Goal: Task Accomplishment & Management: Manage account settings

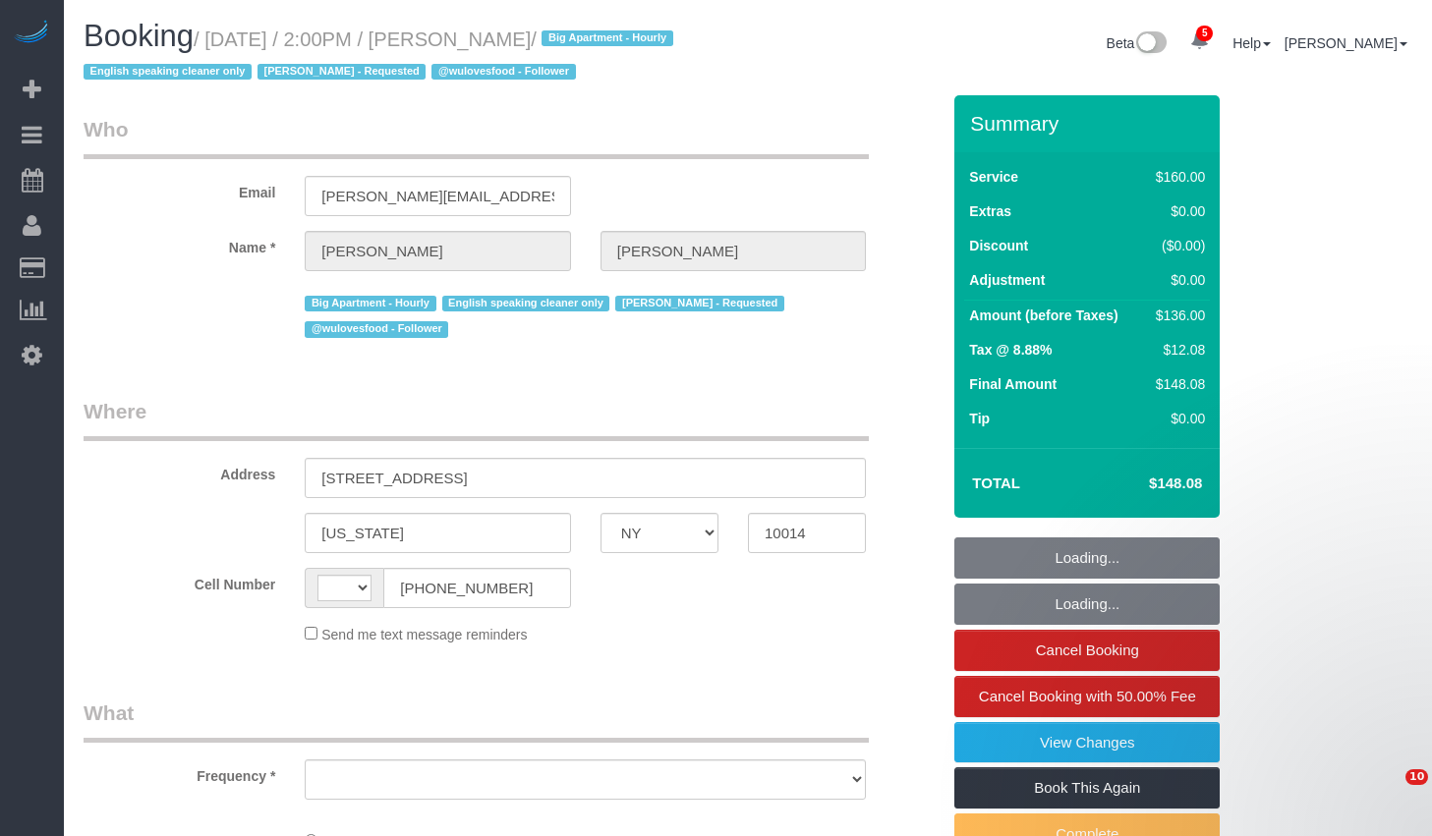
select select "NY"
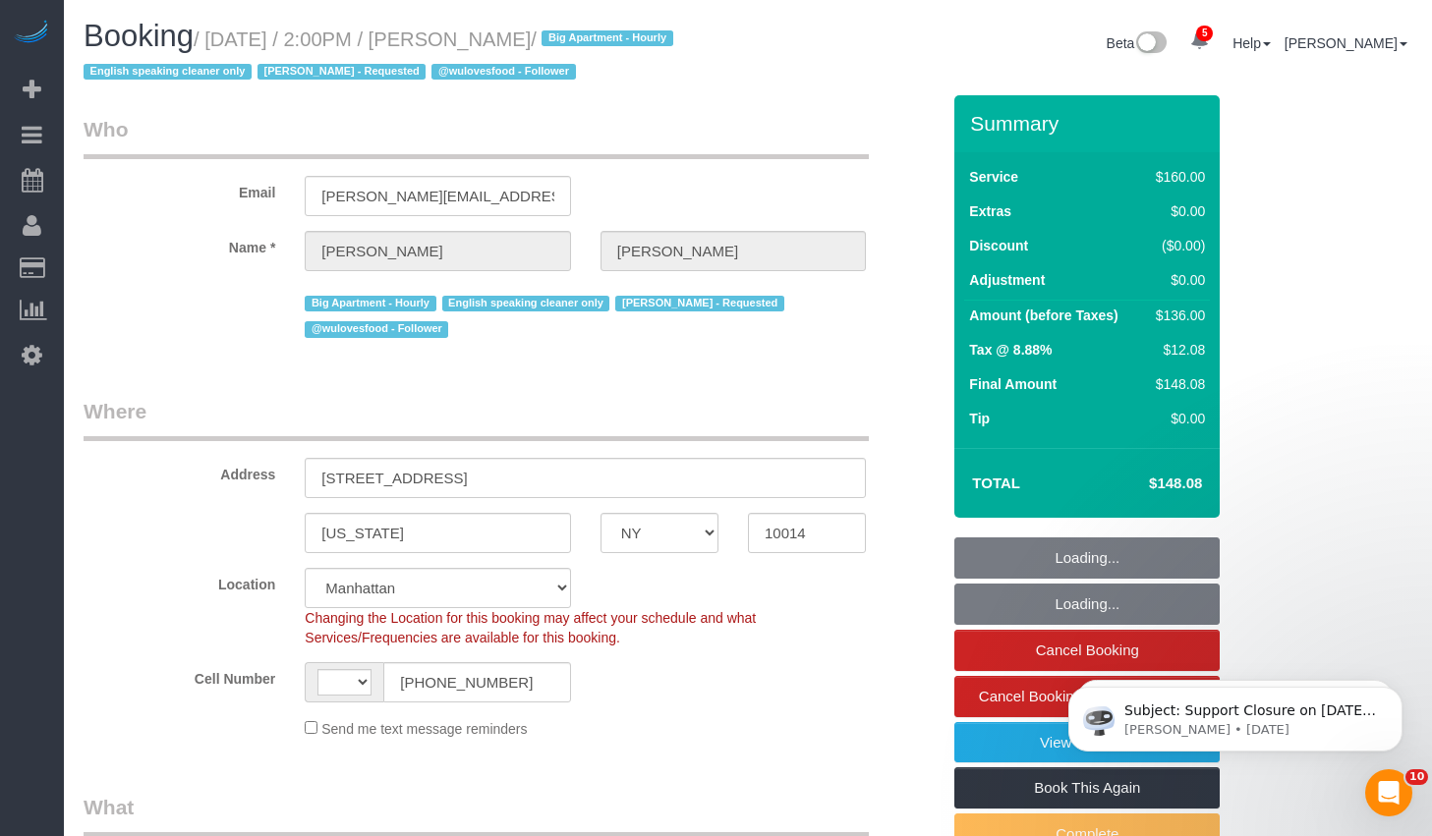
select select "string:US"
select select "object:521"
select select "string:stripe-pm_1PMbKH4VGloSiKo7I2gXikHa"
select select "spot1"
select select "number:89"
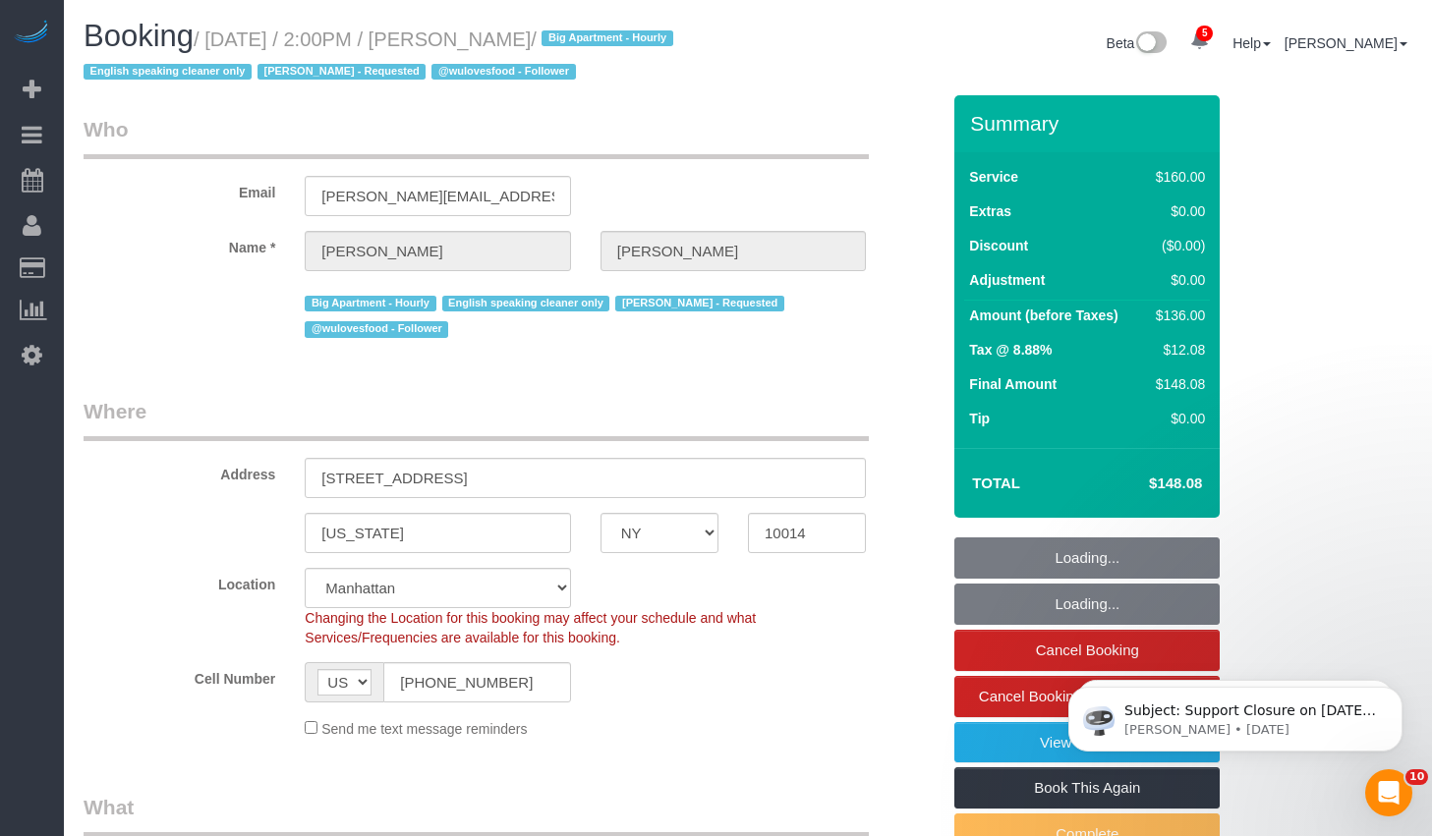
select select "number:90"
select select "number:15"
select select "number:5"
drag, startPoint x: 0, startPoint y: 0, endPoint x: 568, endPoint y: 40, distance: 569.3
click at [568, 40] on small "/ August 28, 2025 / 2:00PM / Kruti Sheth / Big Apartment - Hourly English speak…" at bounding box center [381, 55] width 595 height 55
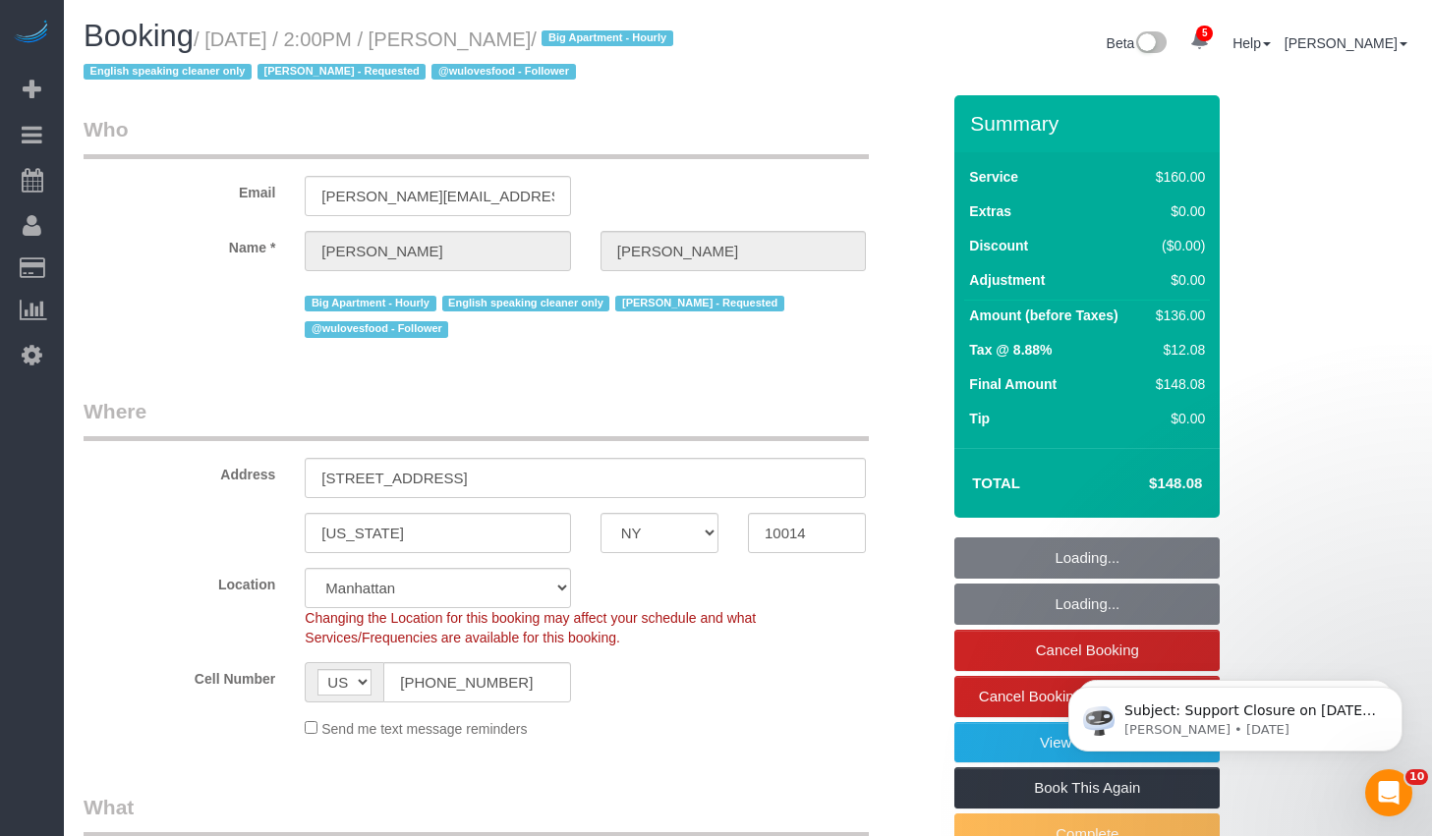
copy small "Kruti Sheth"
select select "object:1314"
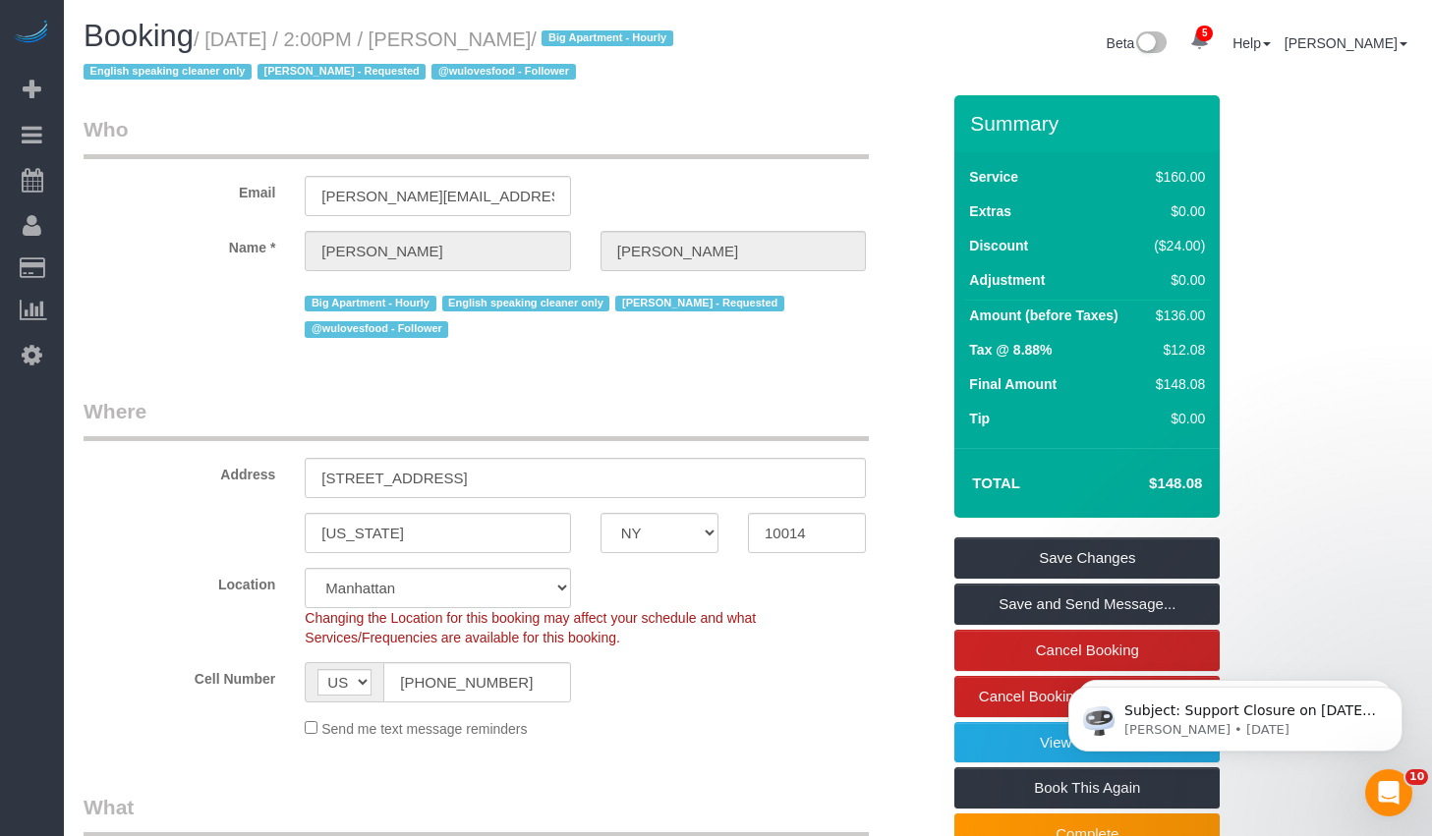
drag, startPoint x: 226, startPoint y: 37, endPoint x: 568, endPoint y: 44, distance: 342.0
click at [568, 44] on small "/ August 28, 2025 / 2:00PM / Kruti Sheth / Big Apartment - Hourly English speak…" at bounding box center [381, 55] width 595 height 55
copy small "August 28, 2025 / 2:00PM / Kruti Sheth"
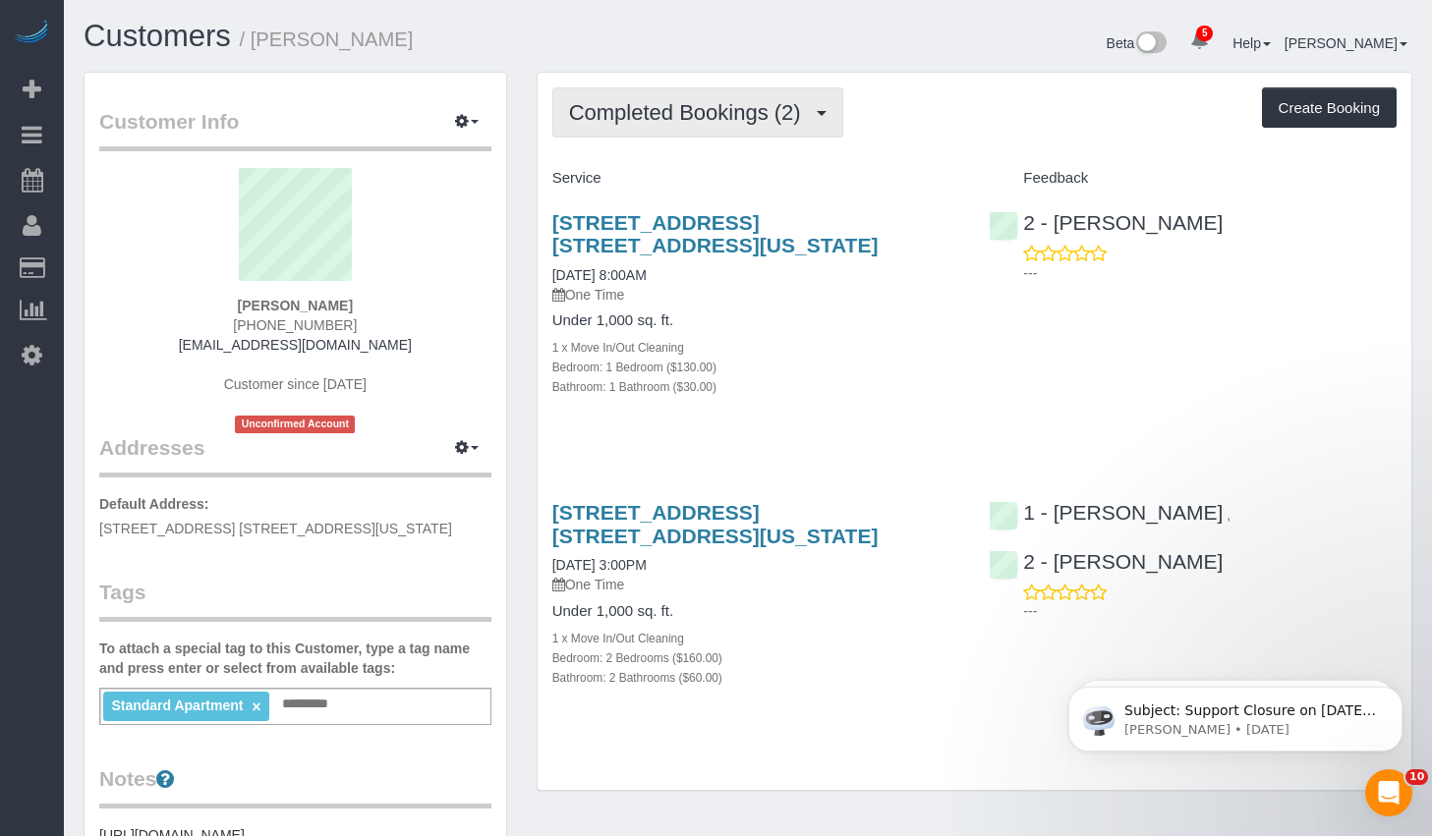
click at [669, 110] on span "Completed Bookings (2)" at bounding box center [690, 112] width 242 height 25
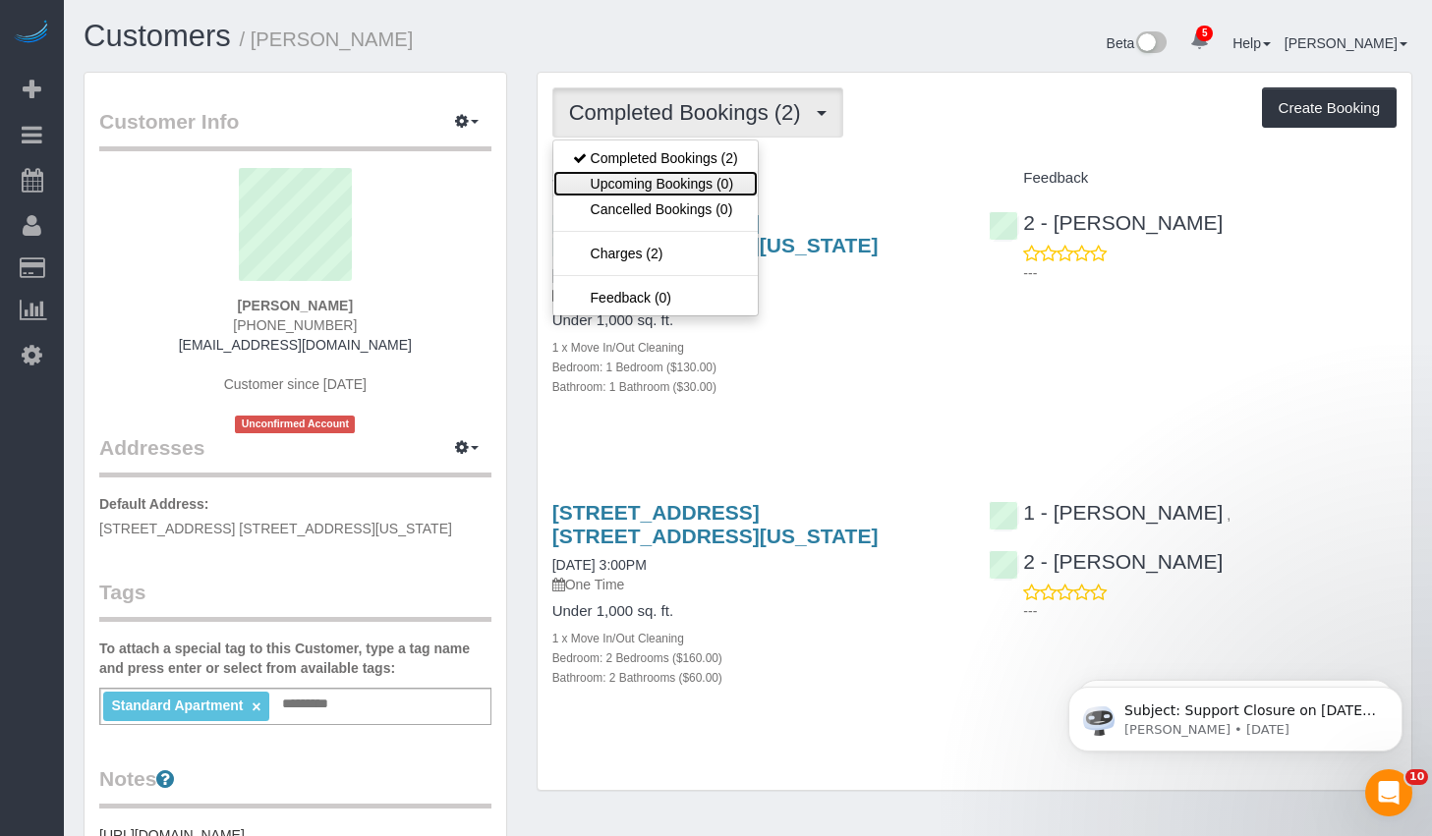
click at [641, 182] on link "Upcoming Bookings (0)" at bounding box center [655, 184] width 204 height 26
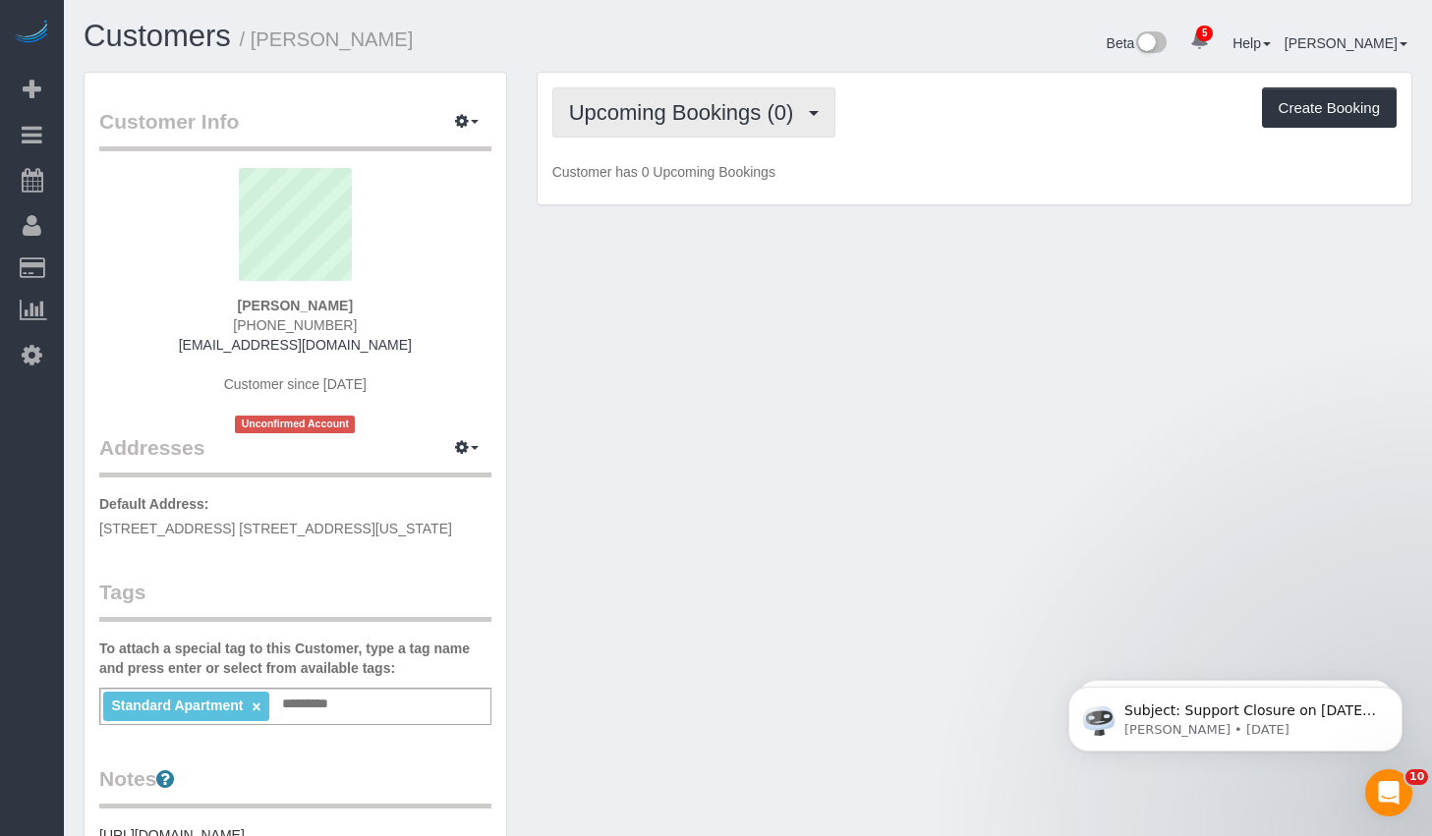
click at [686, 106] on span "Upcoming Bookings (0)" at bounding box center [686, 112] width 235 height 25
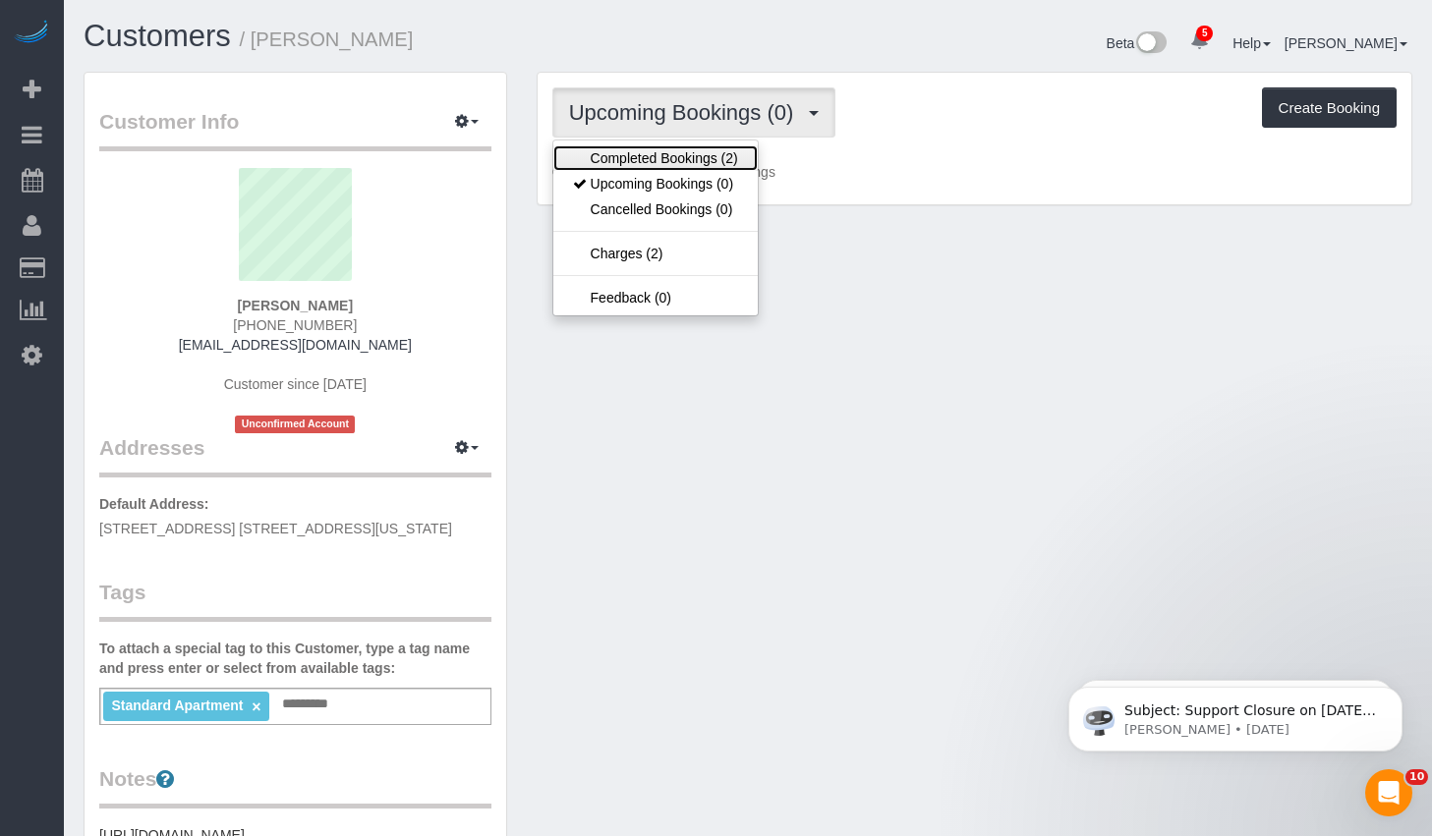
click at [647, 158] on link "Completed Bookings (2)" at bounding box center [655, 158] width 204 height 26
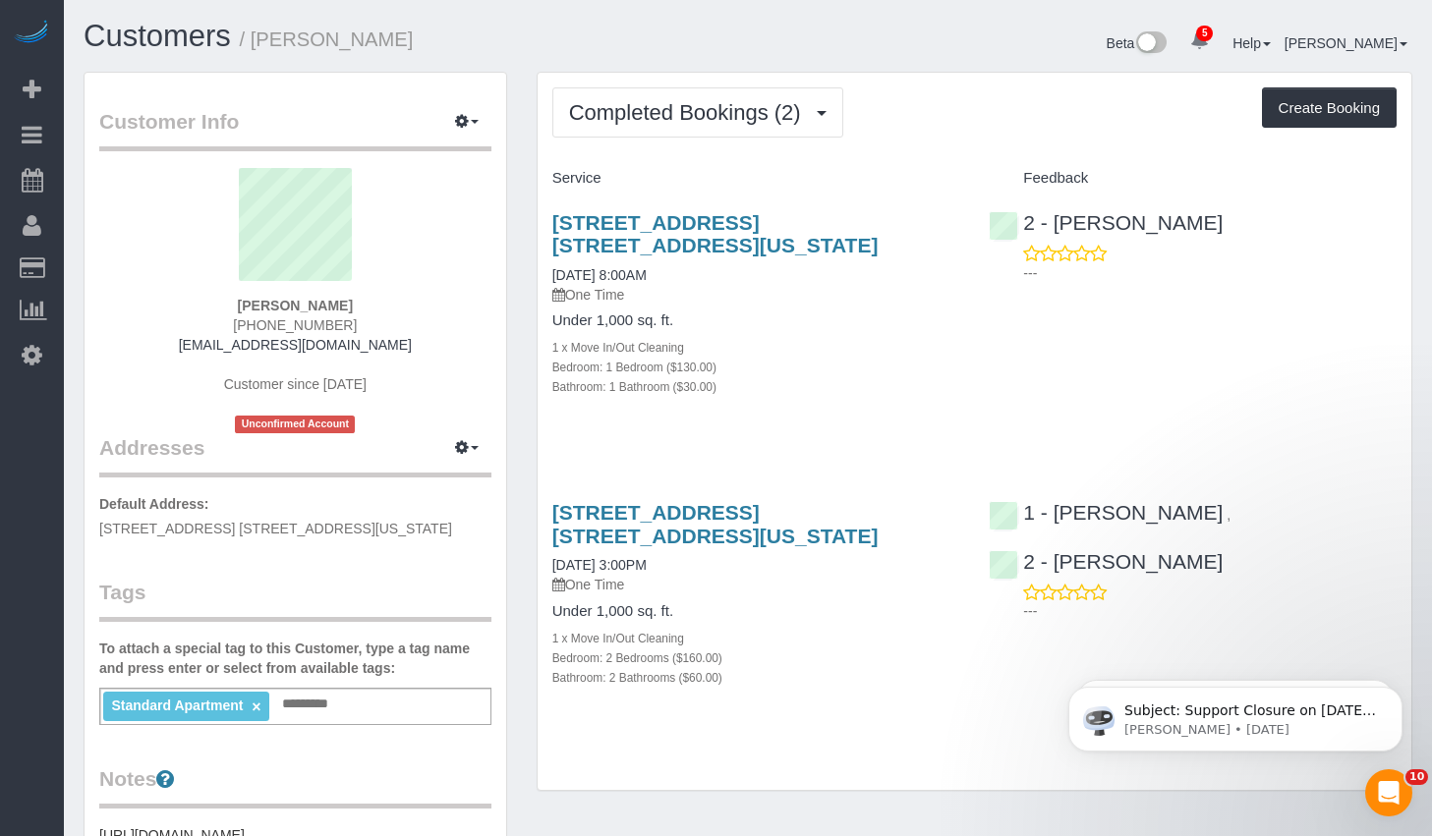
drag, startPoint x: 365, startPoint y: 311, endPoint x: 220, endPoint y: 312, distance: 144.4
click at [220, 312] on div "[PERSON_NAME] [PHONE_NUMBER] [EMAIL_ADDRESS][DOMAIN_NAME] Customer since [DATE]…" at bounding box center [295, 300] width 392 height 265
copy strong "[PERSON_NAME]"
click at [735, 111] on span "Completed Bookings (2)" at bounding box center [690, 112] width 242 height 25
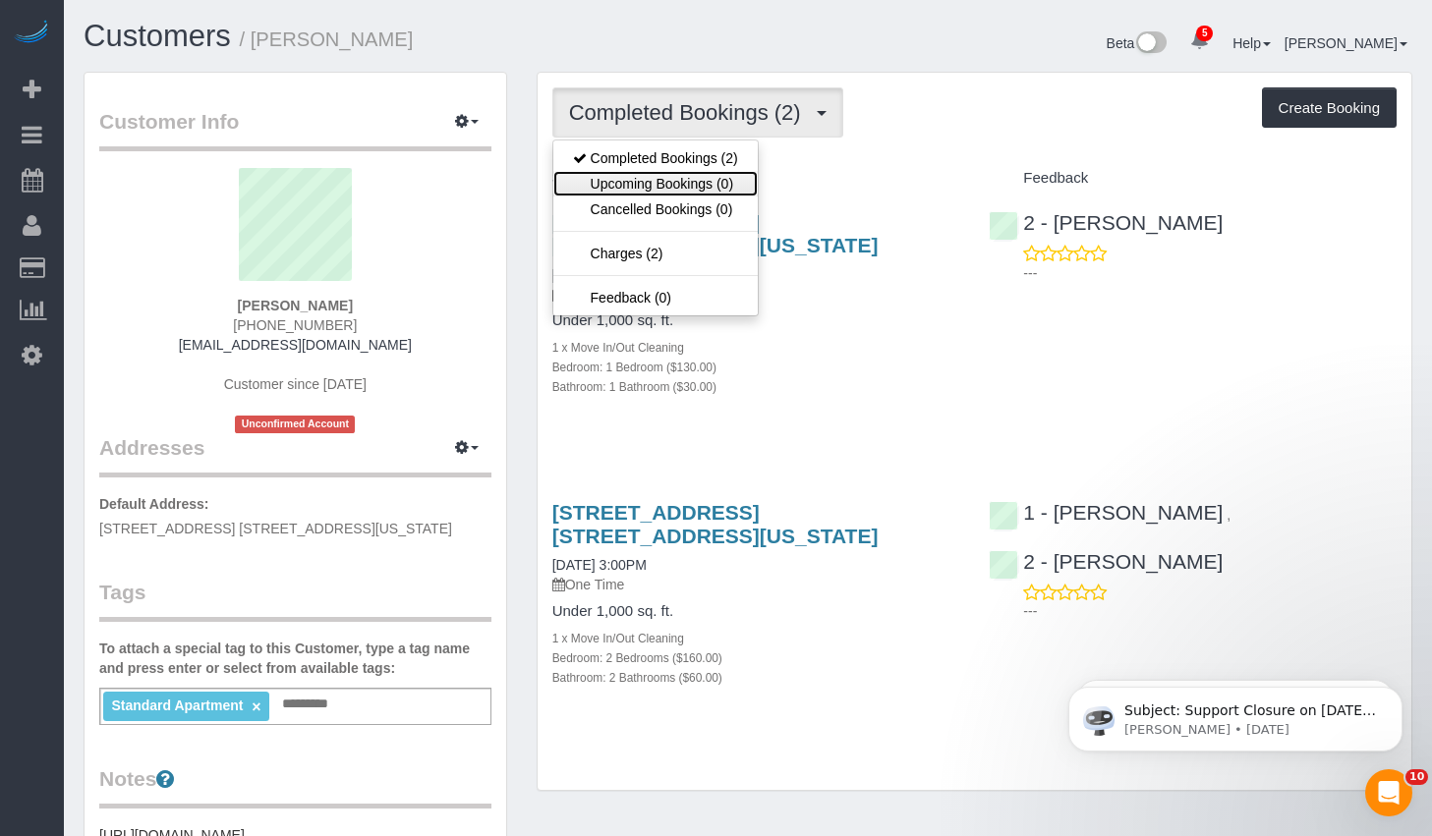
click at [603, 189] on link "Upcoming Bookings (0)" at bounding box center [655, 184] width 204 height 26
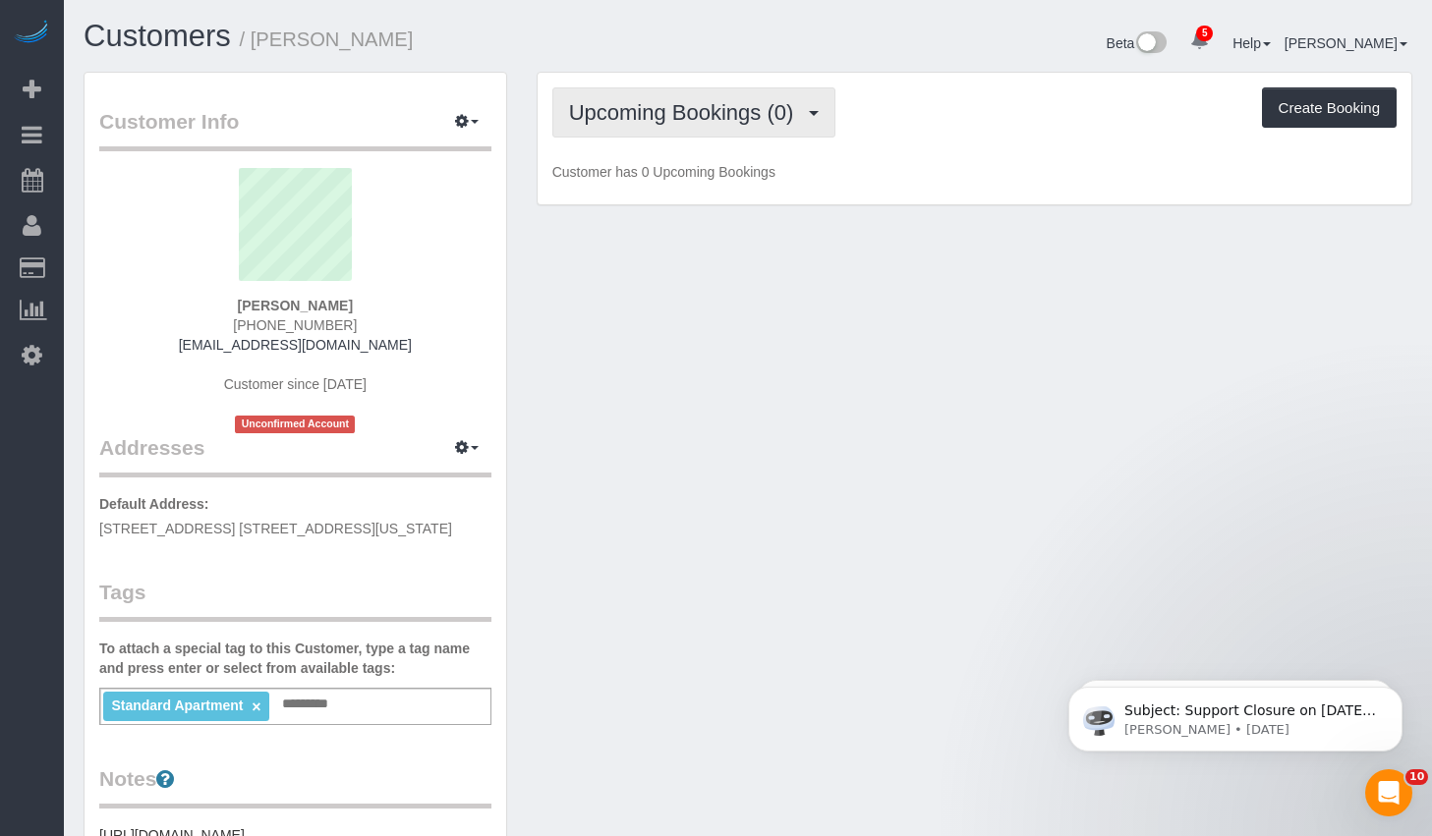
click at [700, 117] on span "Upcoming Bookings (0)" at bounding box center [686, 112] width 235 height 25
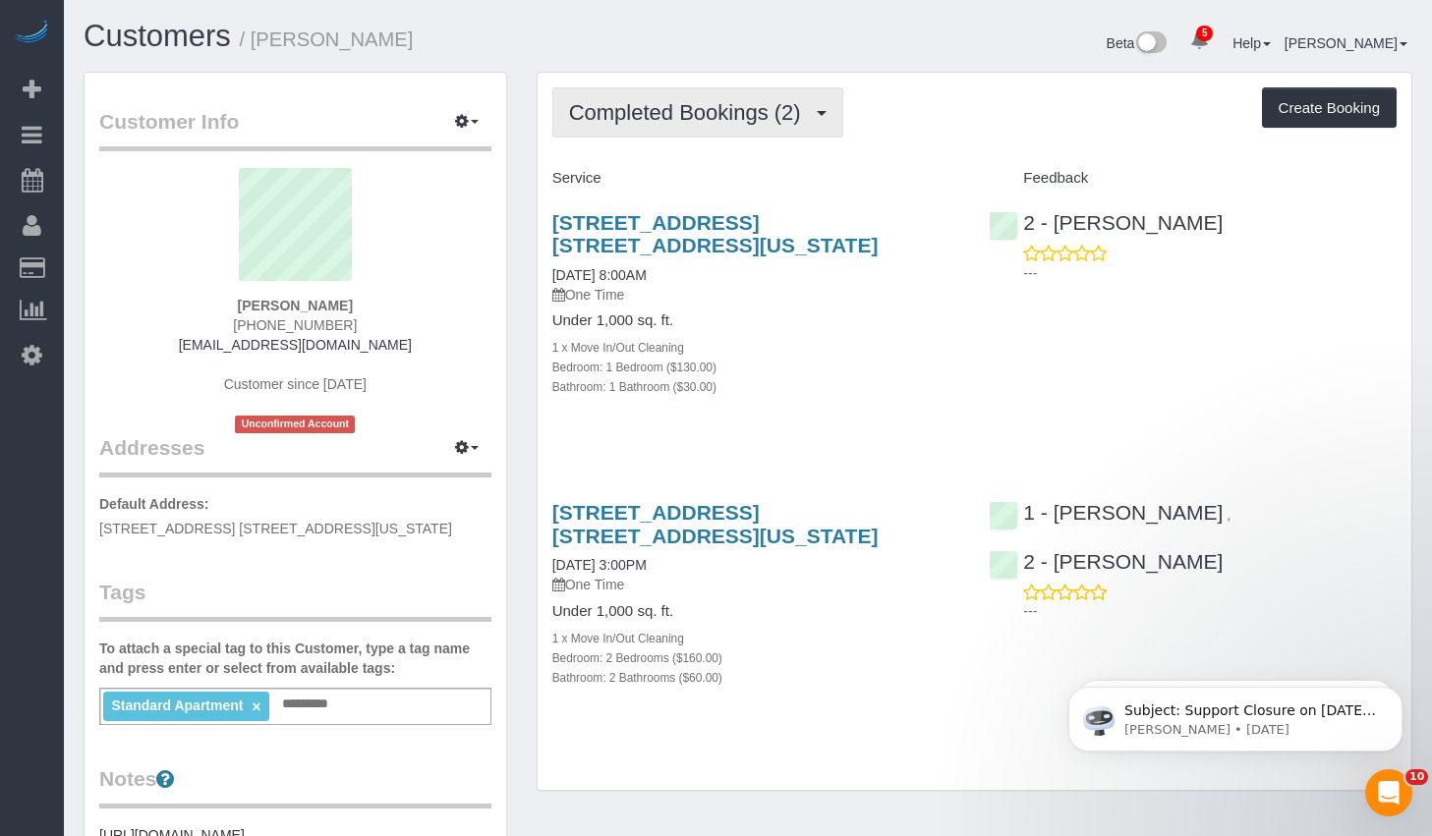
click at [743, 126] on button "Completed Bookings (2)" at bounding box center [697, 112] width 291 height 50
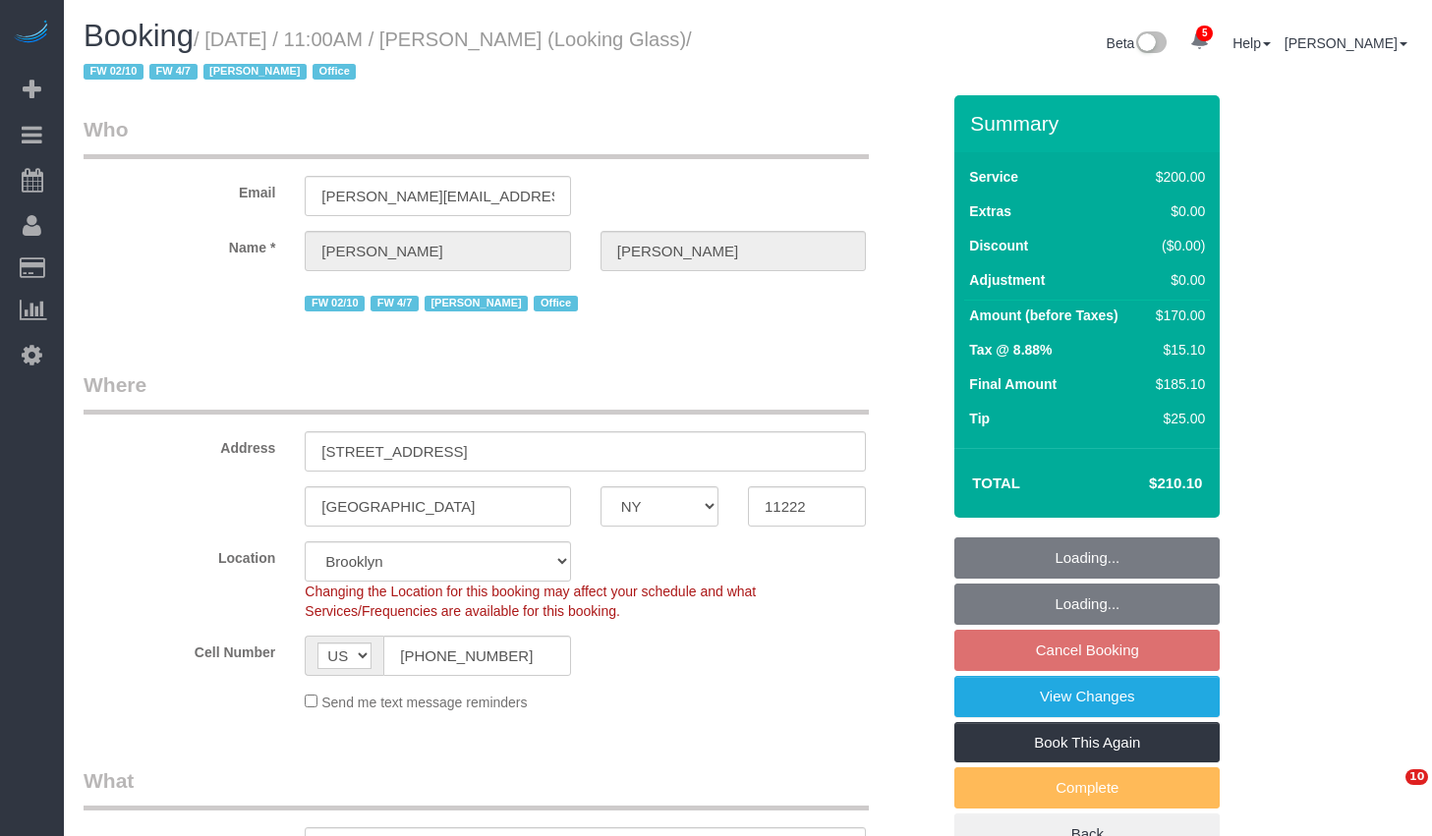
select select "NY"
select select "150"
select select "string:stripe-pm_1Pk9r74VGloSiKo7ygf3bK1Q"
select select "number:59"
select select "number:73"
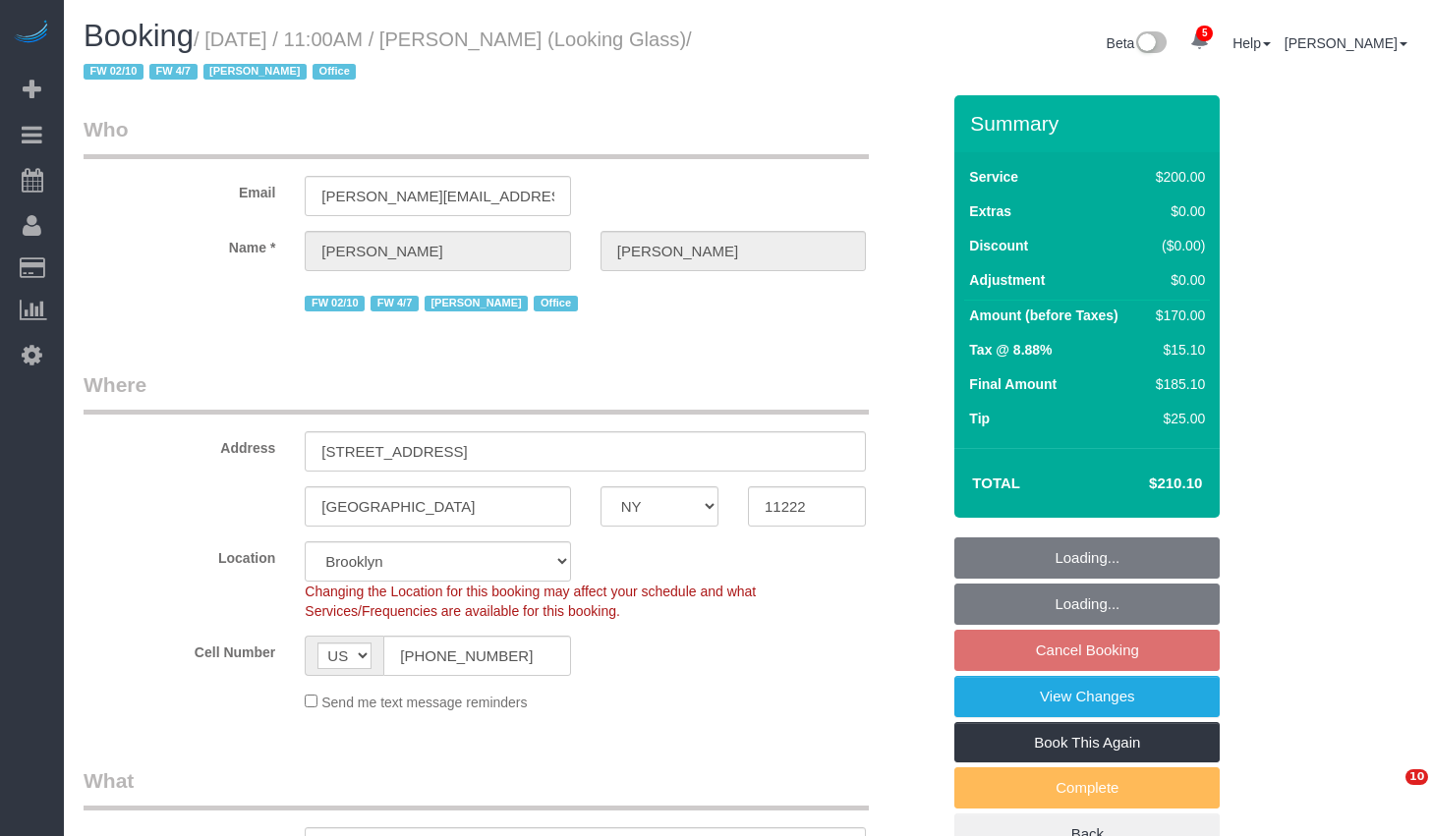
select select "number:15"
select select "number:5"
select select "object:1282"
select select "spot4"
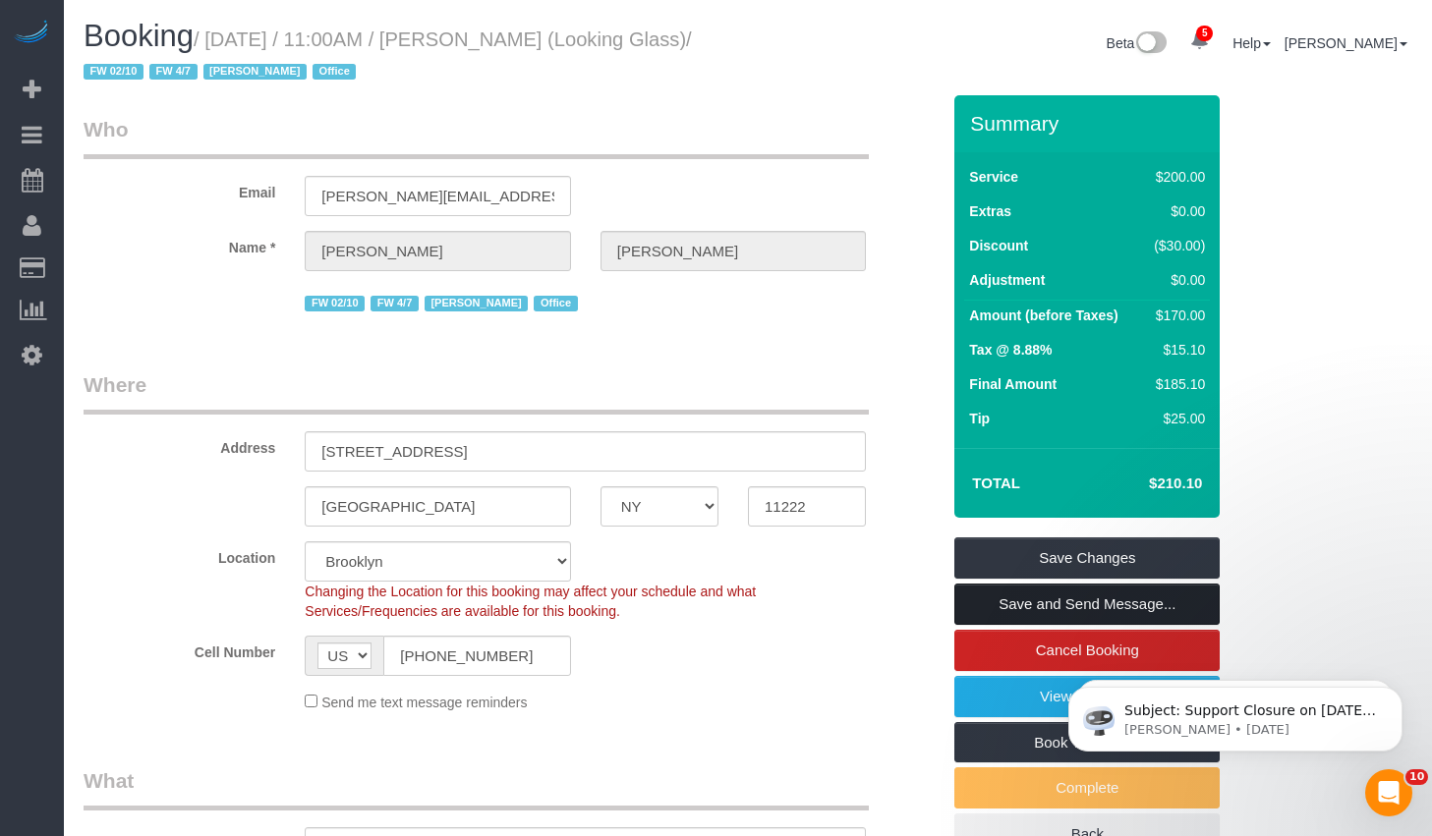
click at [1140, 601] on link "Save and Send Message..." at bounding box center [1086, 604] width 265 height 41
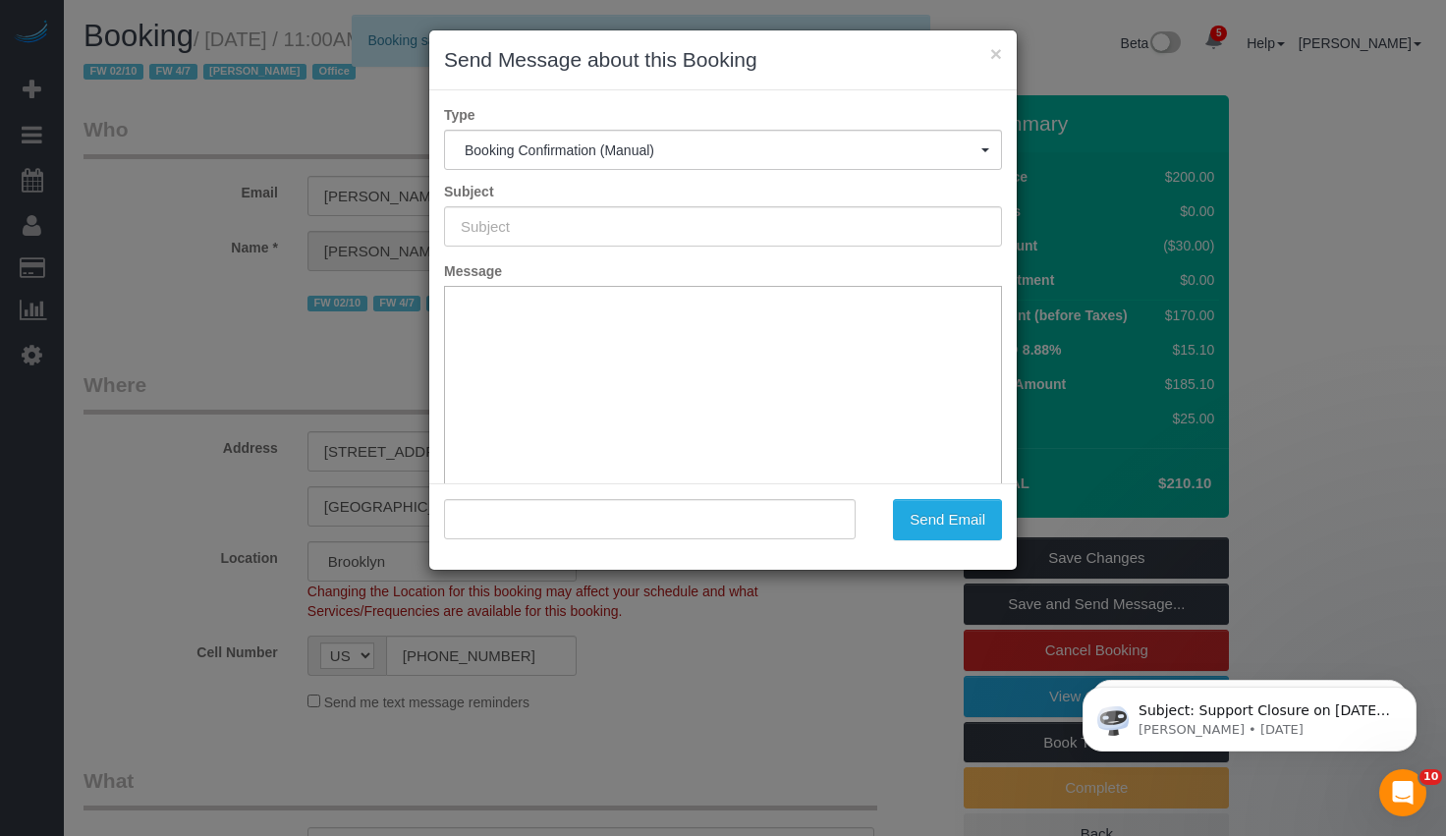
type input "Cleaning Confirmed for 09/04/2025 at 11:00am"
type input ""Thomas Galarce" <thomas@lookingglassfactory.com>"
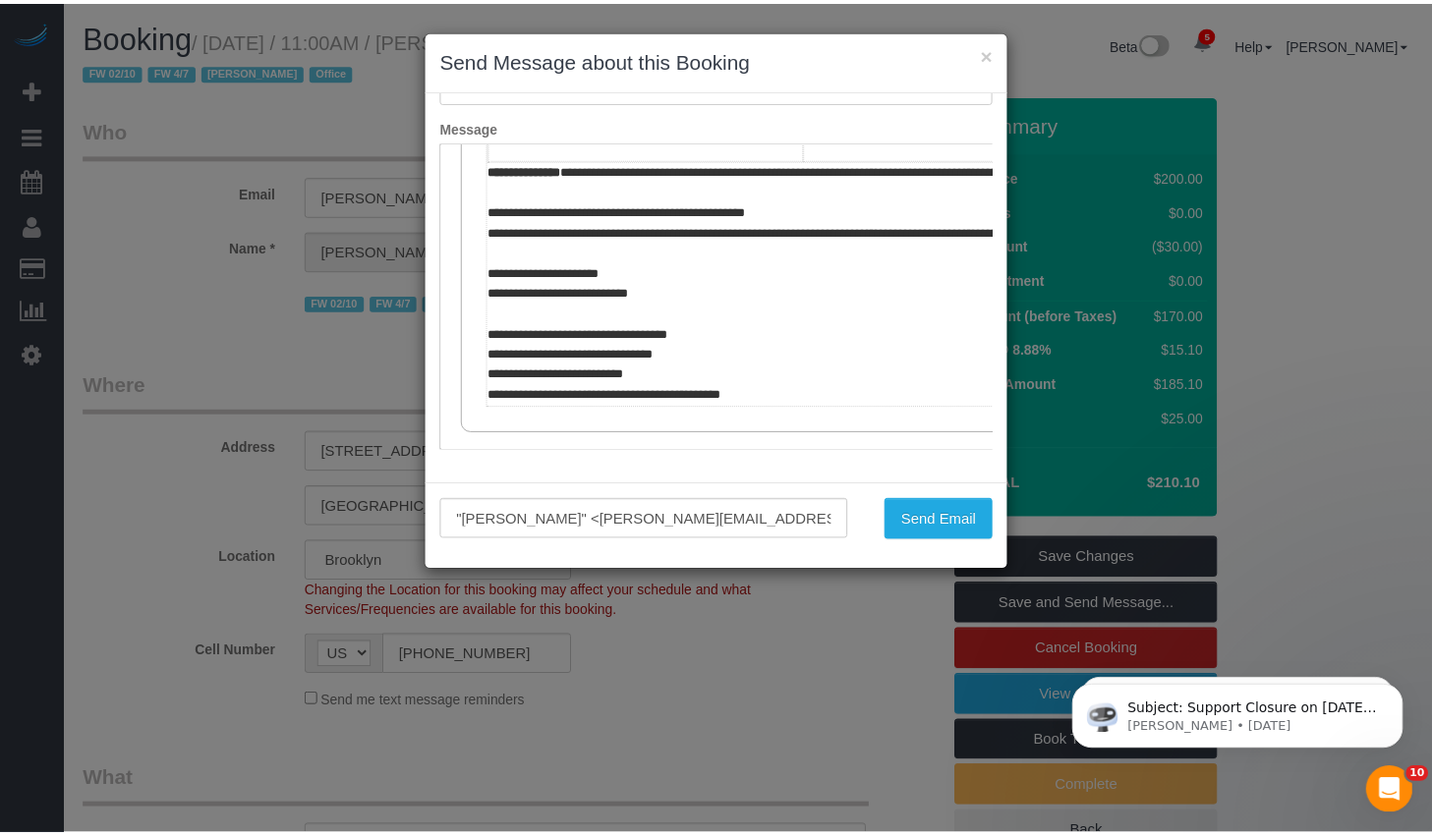
scroll to position [704, 0]
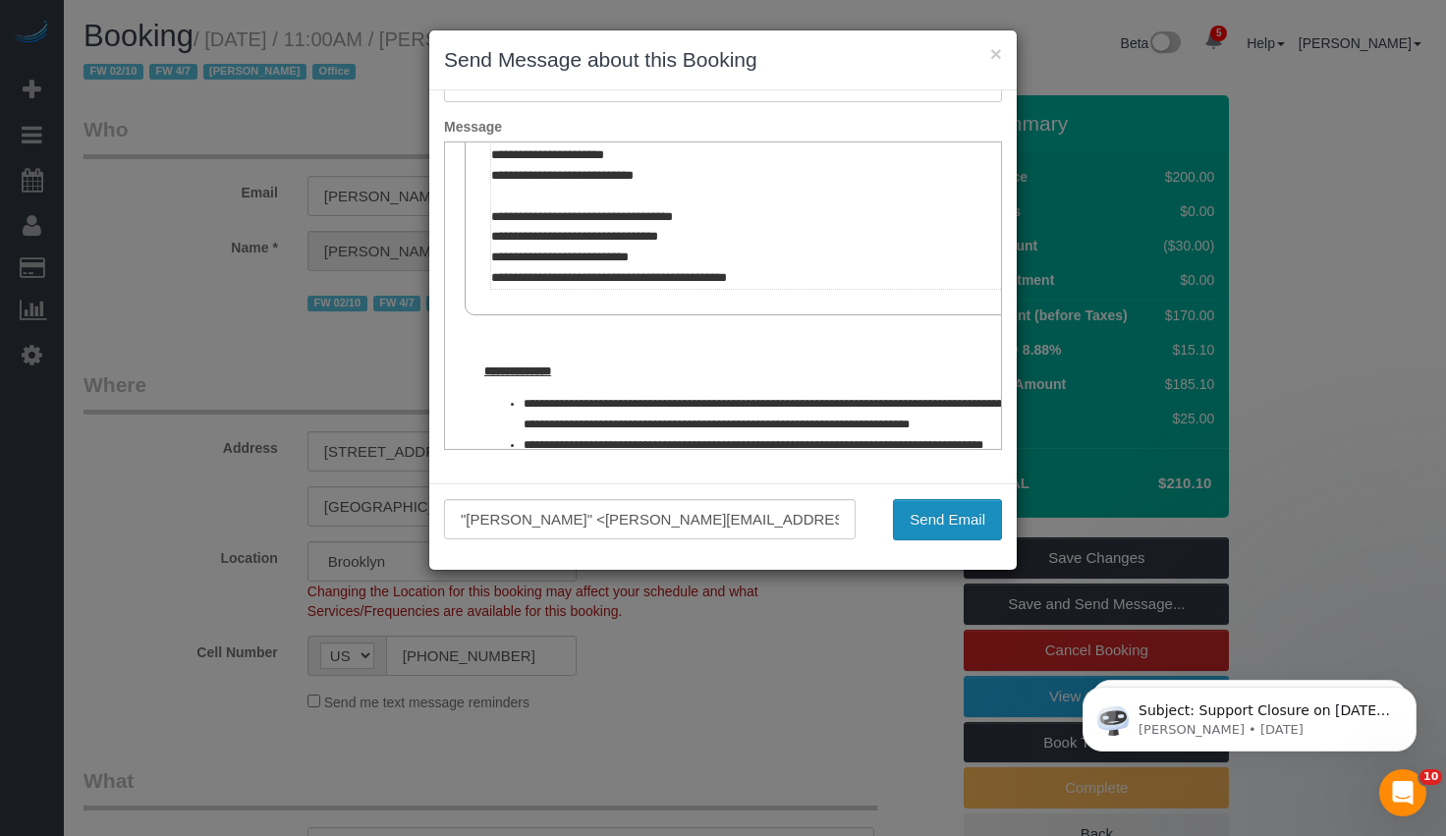
click at [938, 502] on button "Send Email" at bounding box center [947, 519] width 109 height 41
